Goal: Check status: Check status

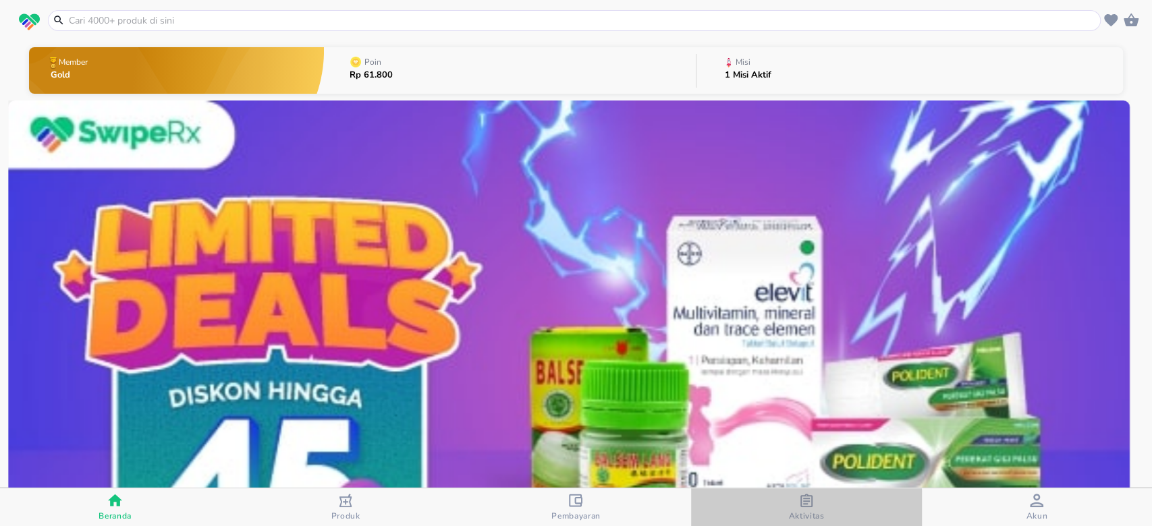
click at [802, 511] on span "Aktivitas" at bounding box center [806, 516] width 36 height 11
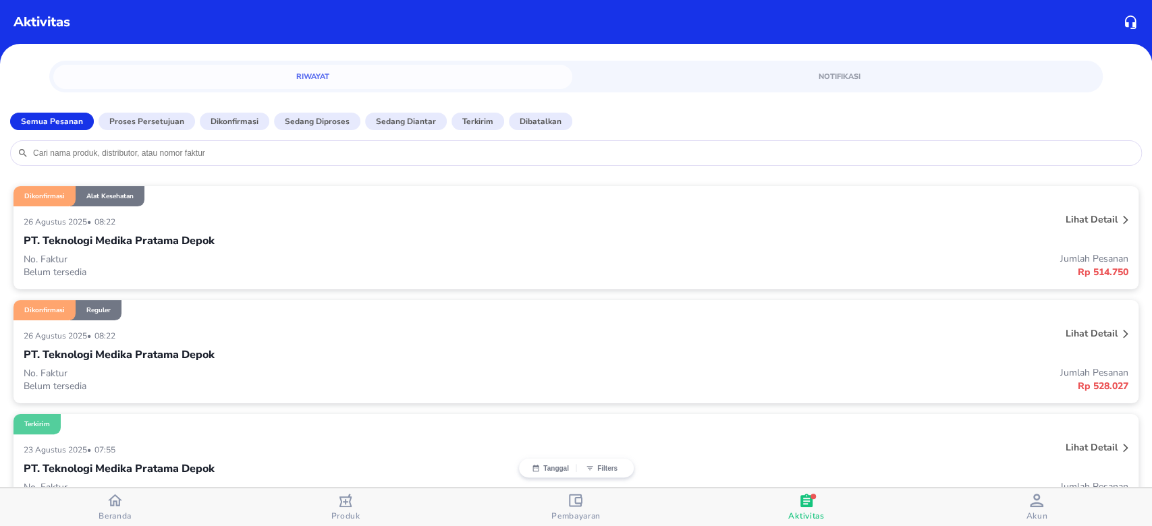
scroll to position [180, 0]
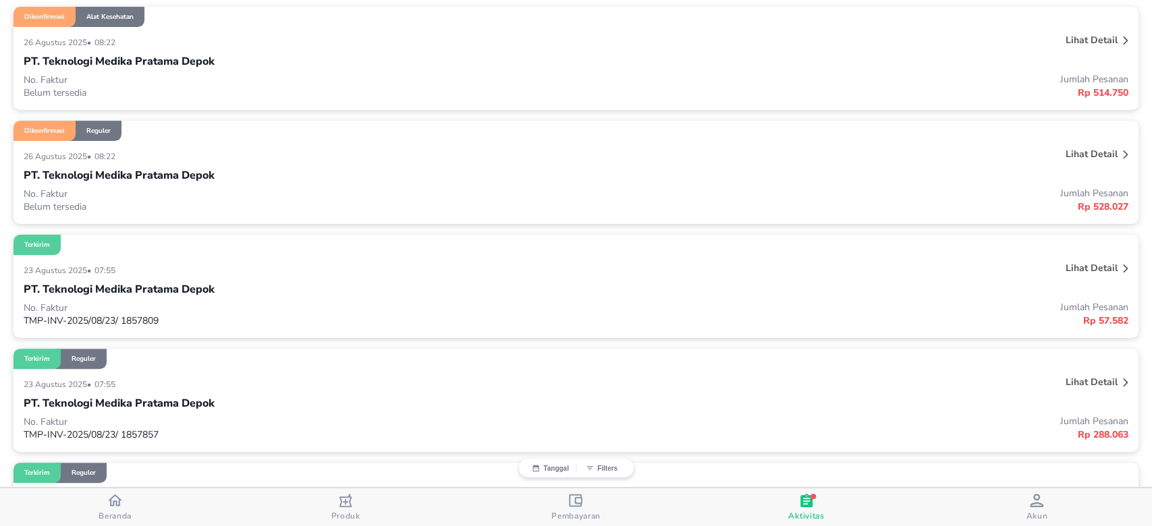
click at [1085, 265] on p "Lihat detail" at bounding box center [1092, 268] width 52 height 13
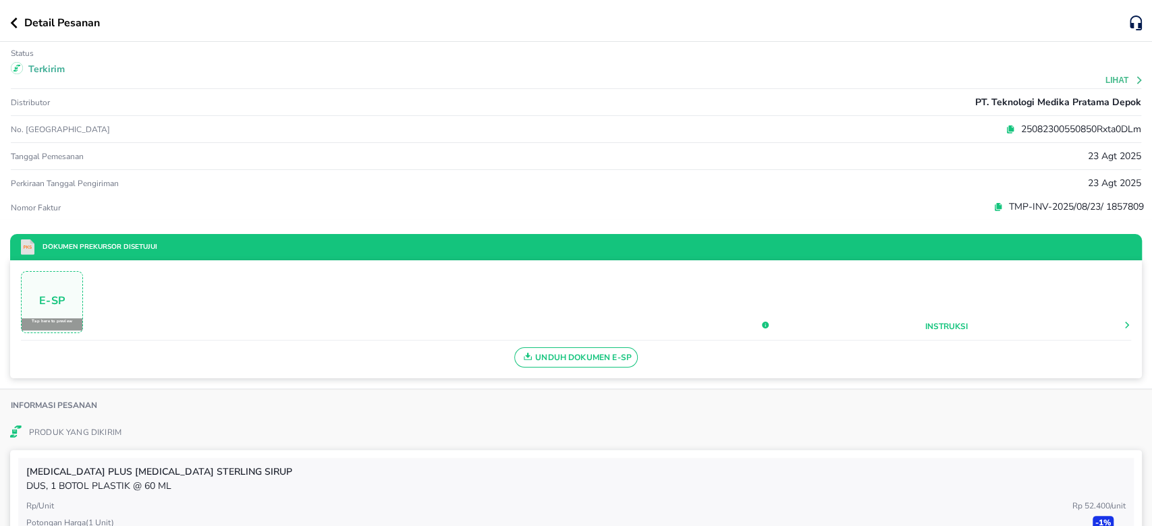
click at [1105, 82] on button "Lihat" at bounding box center [1124, 80] width 38 height 9
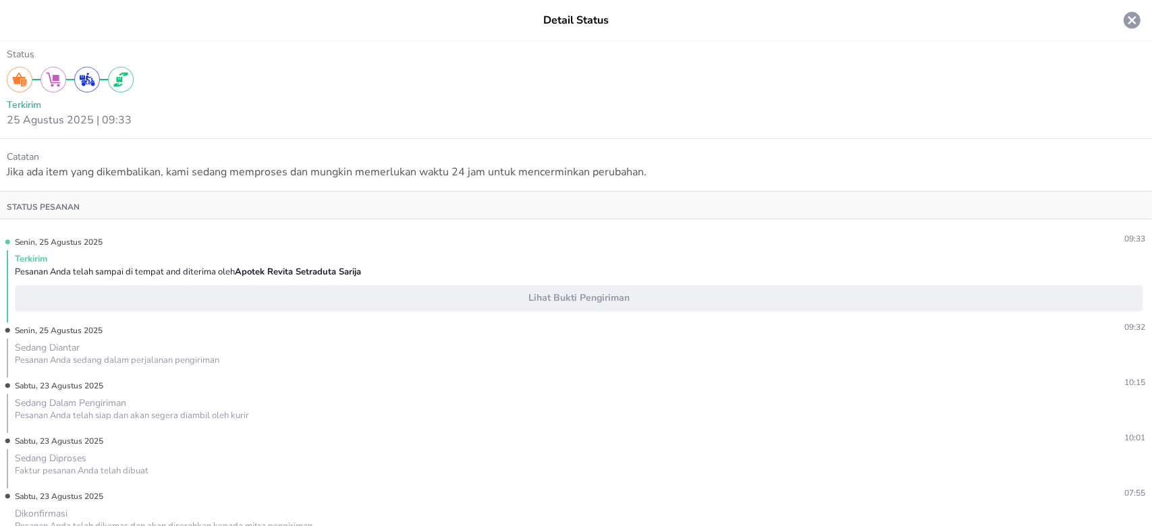
click at [1124, 13] on icon at bounding box center [1132, 20] width 17 height 17
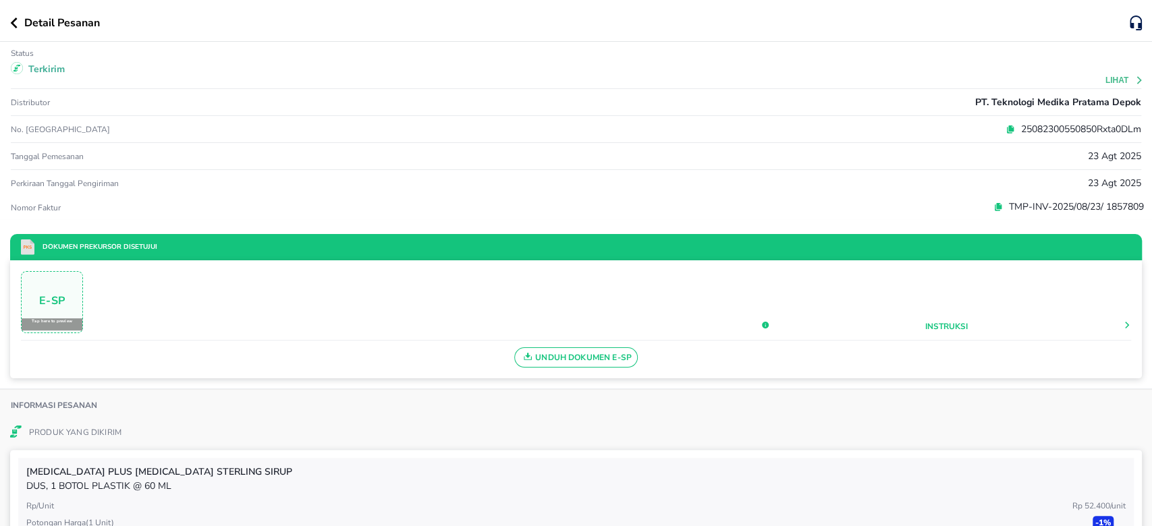
click at [1116, 78] on button "Lihat" at bounding box center [1124, 80] width 38 height 9
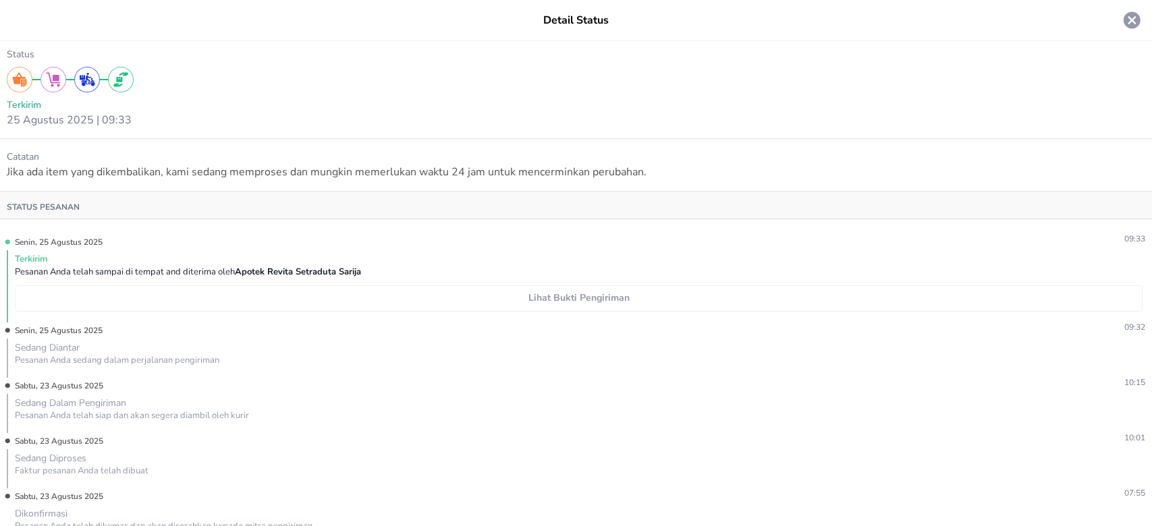
click at [640, 307] on button "Lihat Bukti Pengiriman" at bounding box center [579, 298] width 1128 height 26
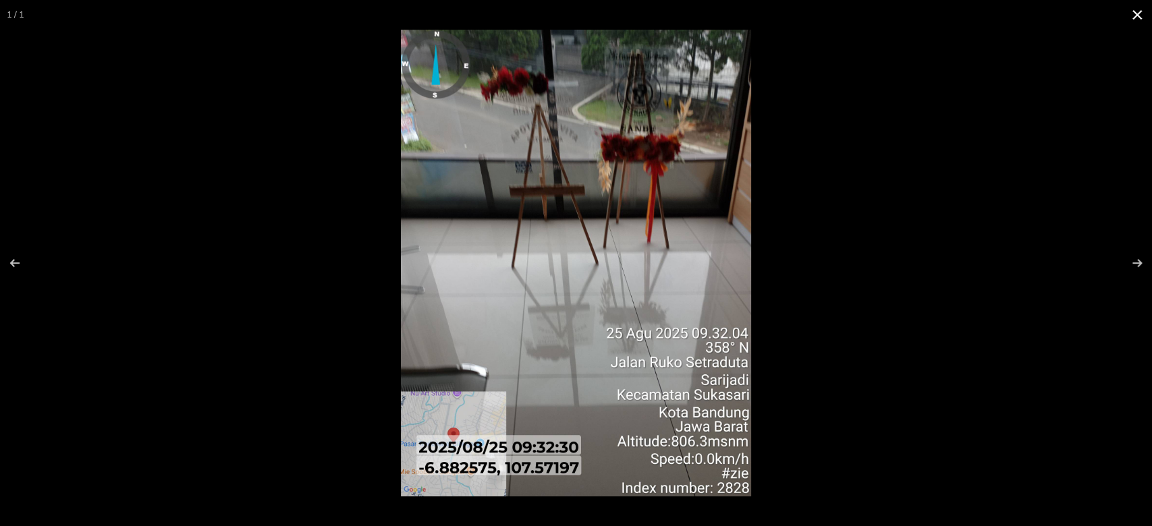
click at [1139, 13] on button at bounding box center [1137, 15] width 30 height 30
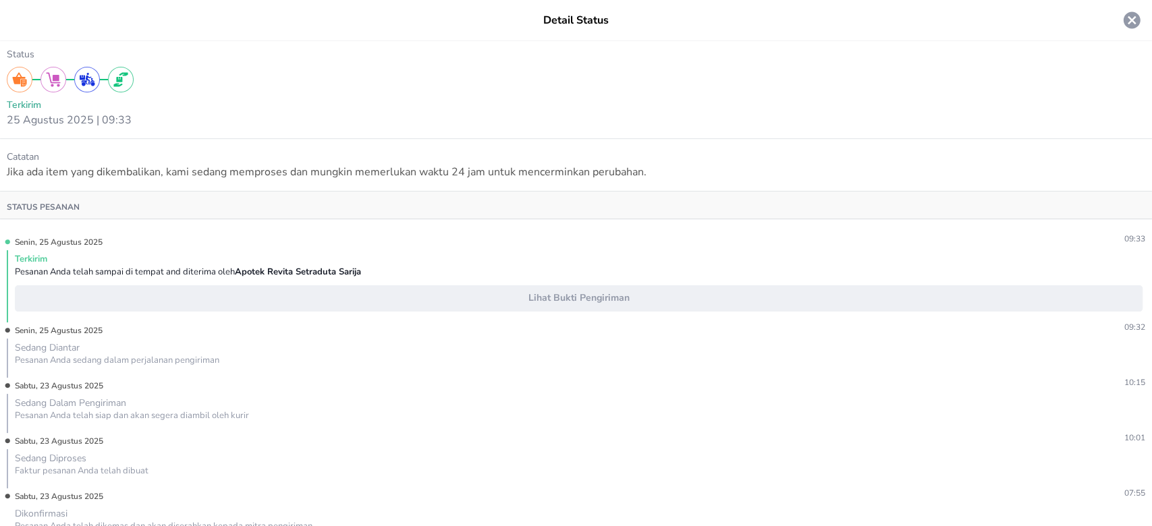
click at [1124, 24] on icon at bounding box center [1132, 20] width 17 height 17
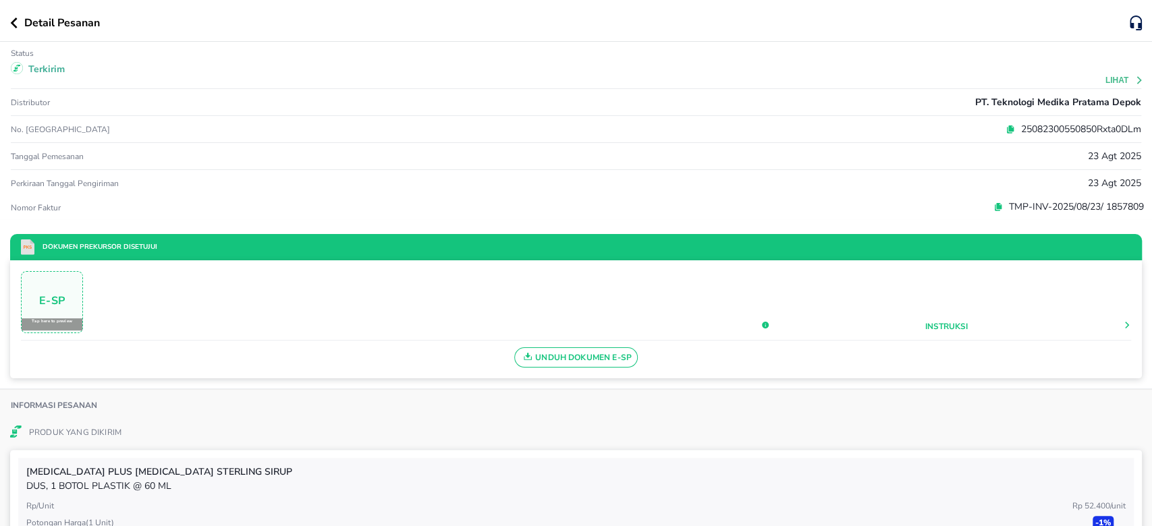
click at [16, 22] on icon "button" at bounding box center [13, 23] width 7 height 11
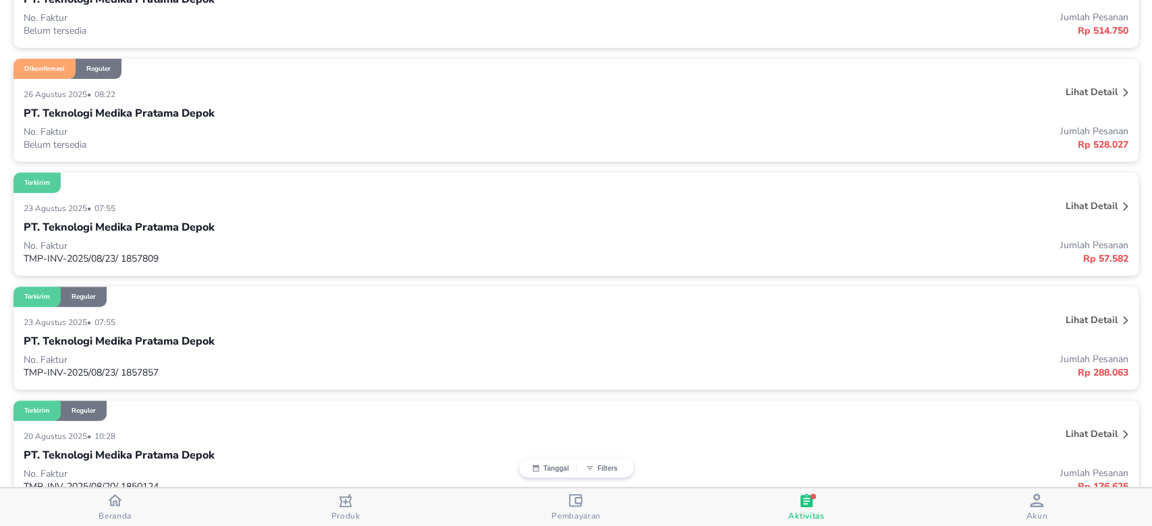
scroll to position [270, 0]
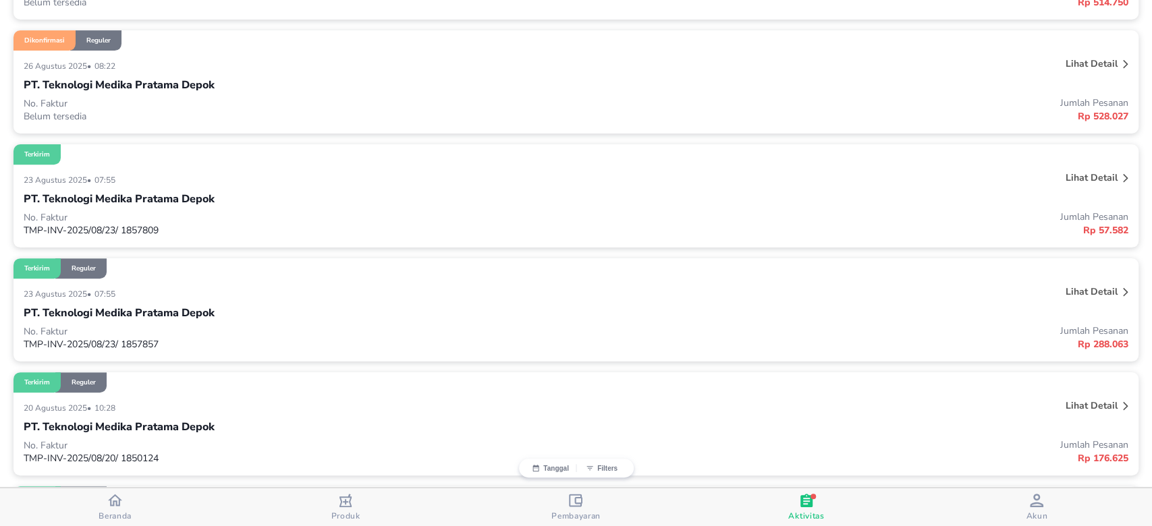
click at [1074, 281] on div "23 Agustus 2025 • 07:55 Lihat detail PT. Teknologi Medika Pratama Depok No. Fak…" at bounding box center [575, 320] width 1125 height 83
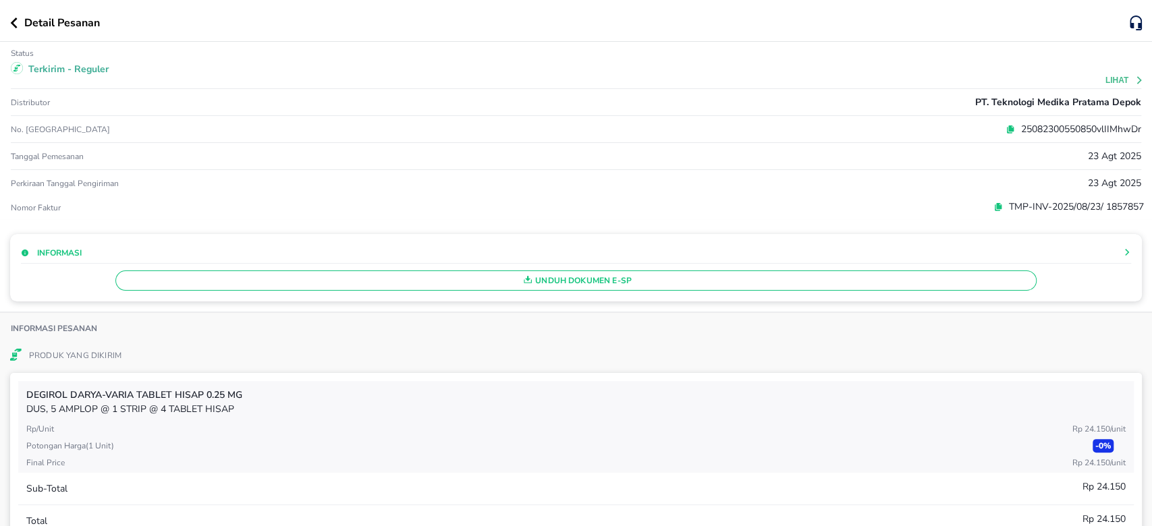
click at [1105, 78] on button "Lihat" at bounding box center [1124, 80] width 38 height 9
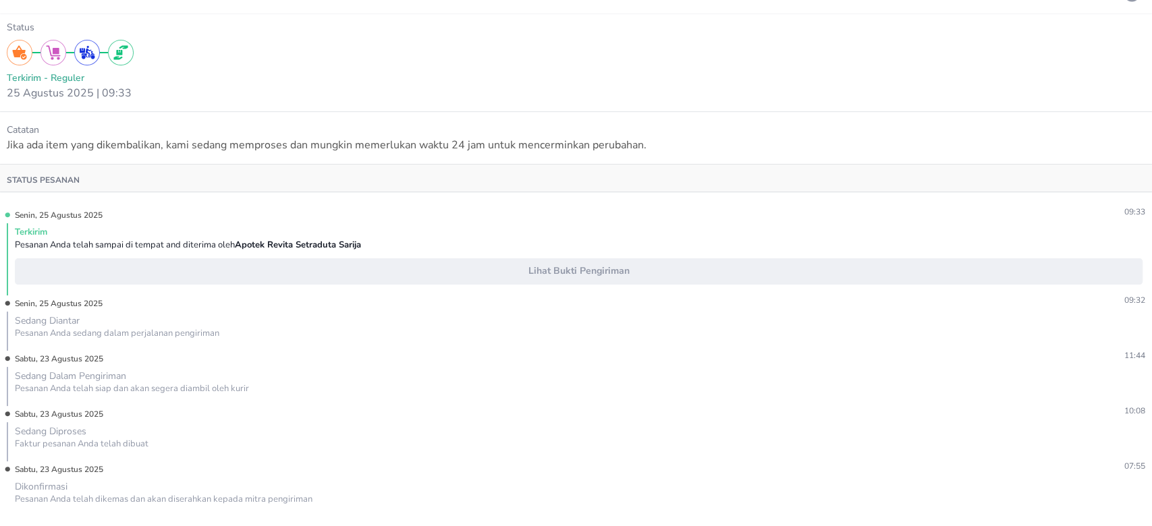
scroll to position [0, 0]
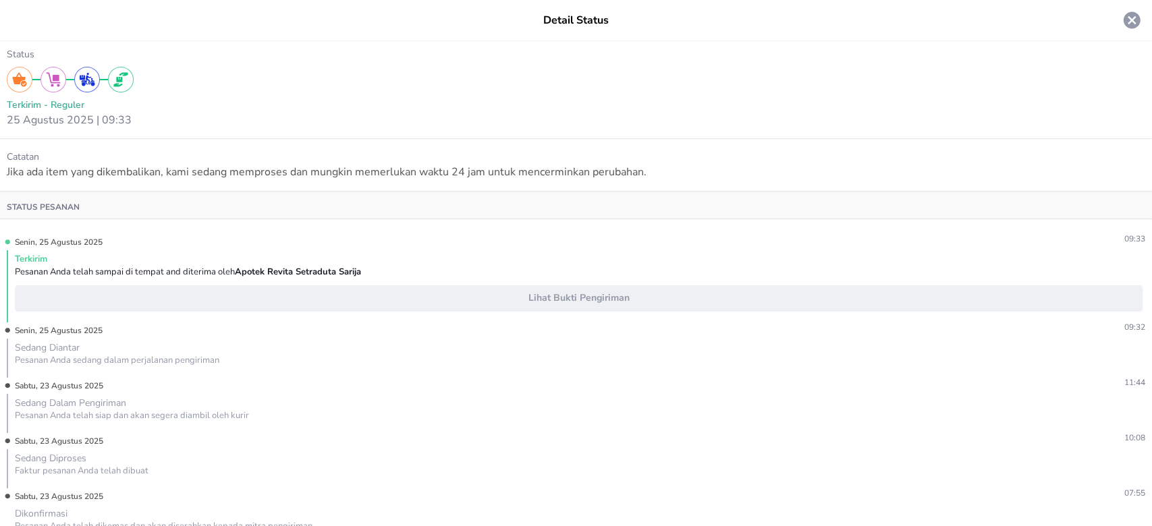
click at [1124, 18] on icon at bounding box center [1132, 20] width 17 height 17
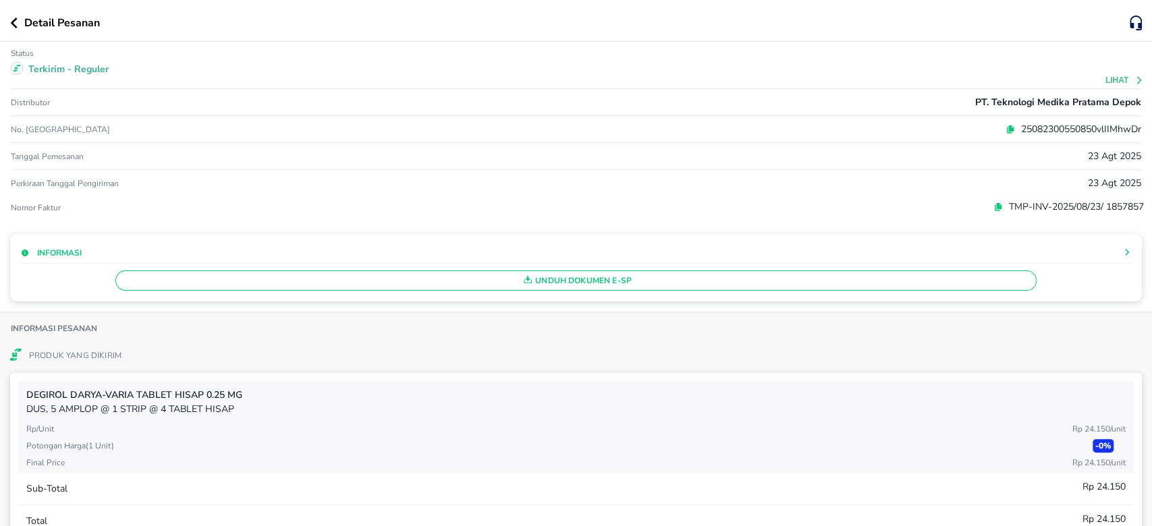
click at [16, 20] on icon "button" at bounding box center [13, 23] width 7 height 11
